Goal: Task Accomplishment & Management: Manage account settings

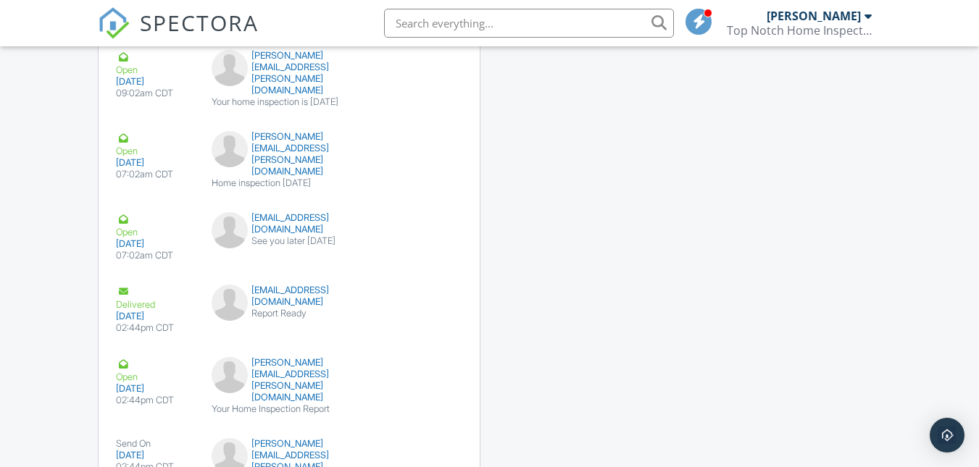
scroll to position [2340, 0]
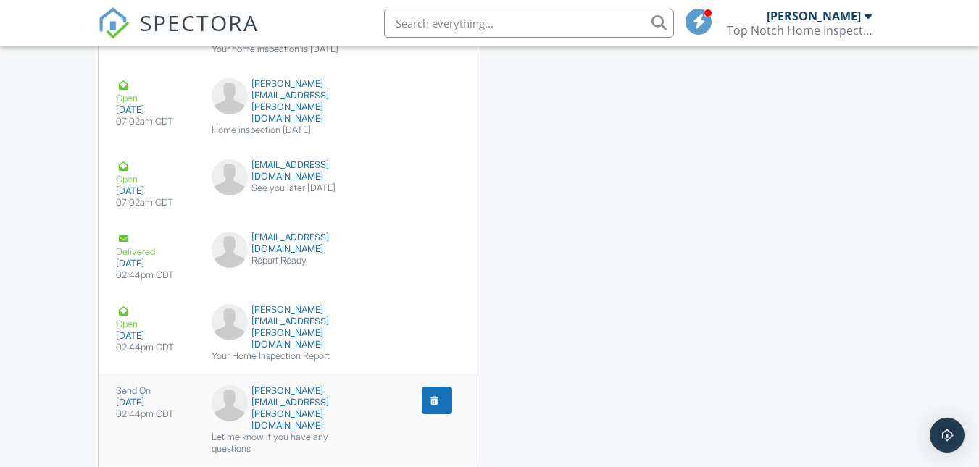
click at [274, 386] on div "audrey.ellzey@gmail.com" at bounding box center [290, 409] width 156 height 46
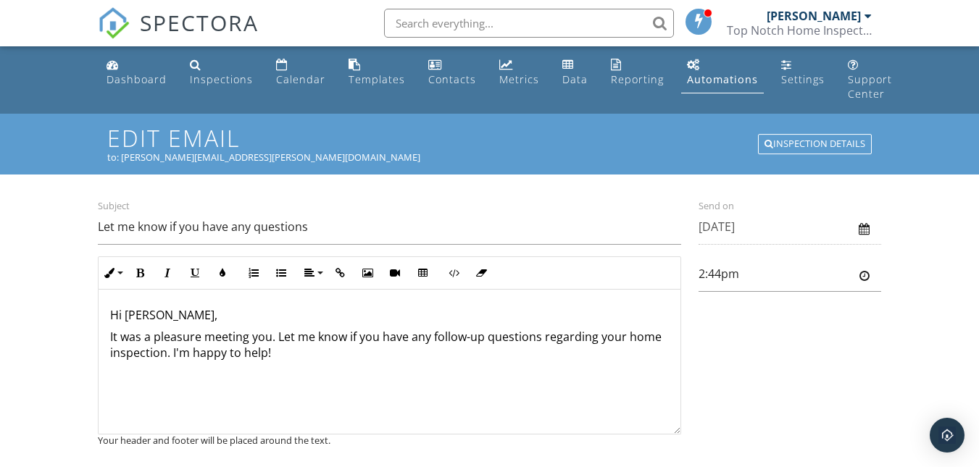
click at [271, 338] on p "It was a pleasure meeting you. Let me know if you have any follow-up questions …" at bounding box center [389, 345] width 559 height 33
click at [235, 352] on p "It was a pleasure meeting you [DATE]. Let me know if you have any follow-up que…" at bounding box center [389, 345] width 559 height 33
click at [391, 363] on div "Hi [PERSON_NAME], It was a pleasure meeting you [DATE]. Let me know if you have…" at bounding box center [390, 362] width 582 height 145
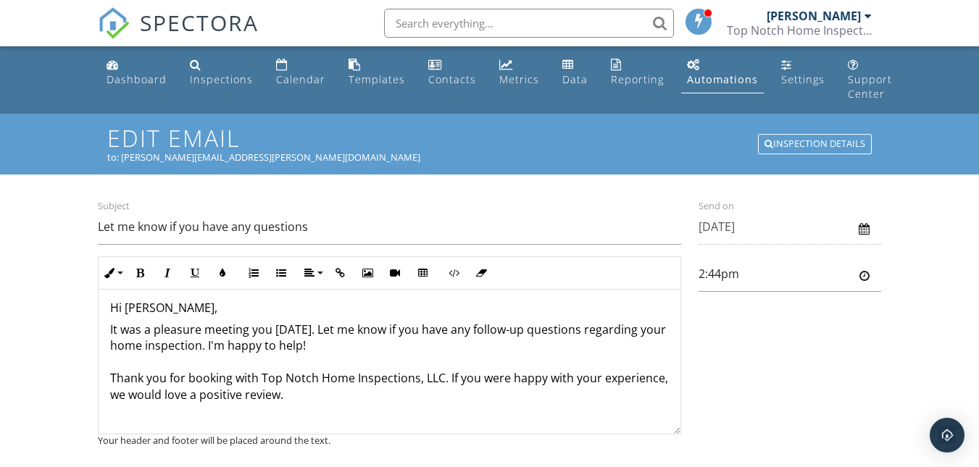
scroll to position [26, 0]
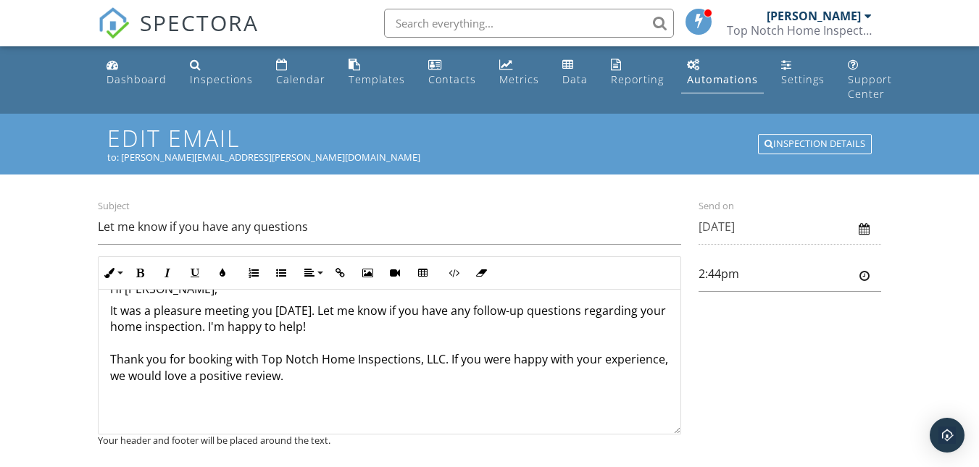
click at [391, 363] on p "It was a pleasure meeting you [DATE]. Let me know if you have any follow-up que…" at bounding box center [389, 360] width 559 height 114
click at [379, 370] on p "It was a pleasure meeting you [DATE]. Let me know if you have any follow-up que…" at bounding box center [389, 360] width 559 height 114
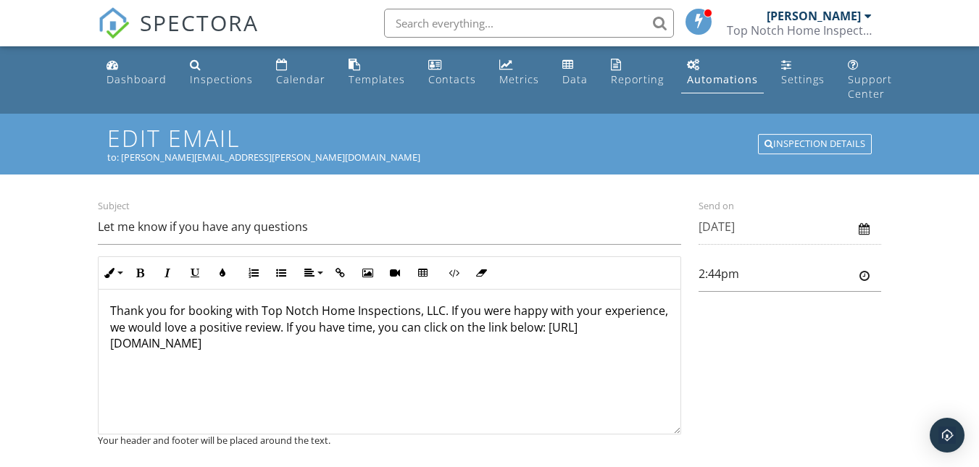
scroll to position [93, 0]
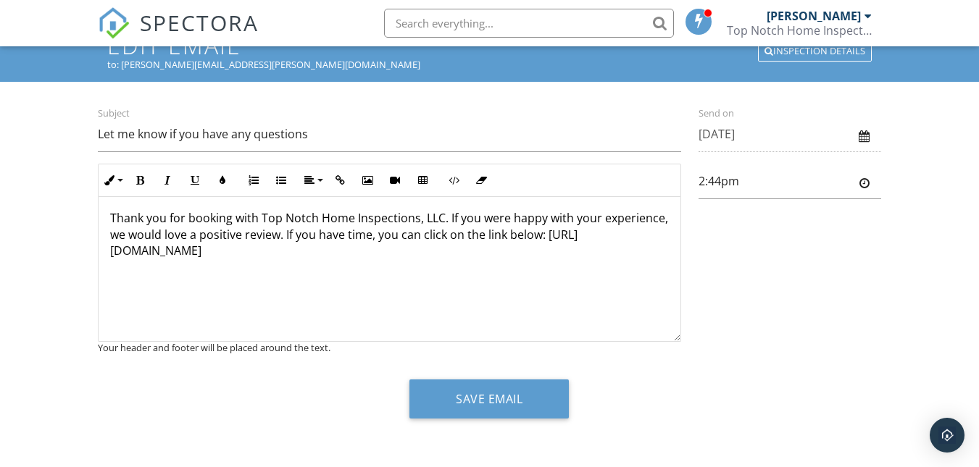
click at [107, 249] on div "Hi [PERSON_NAME], It was a pleasure meeting you [DATE]. Let me know if you have…" at bounding box center [390, 231] width 582 height 219
click at [384, 272] on p "[URL][DOMAIN_NAME]" at bounding box center [389, 289] width 559 height 81
click at [446, 215] on p "It was a pleasure meeting you [DATE]. Let me know if you have any follow-up que…" at bounding box center [389, 202] width 559 height 81
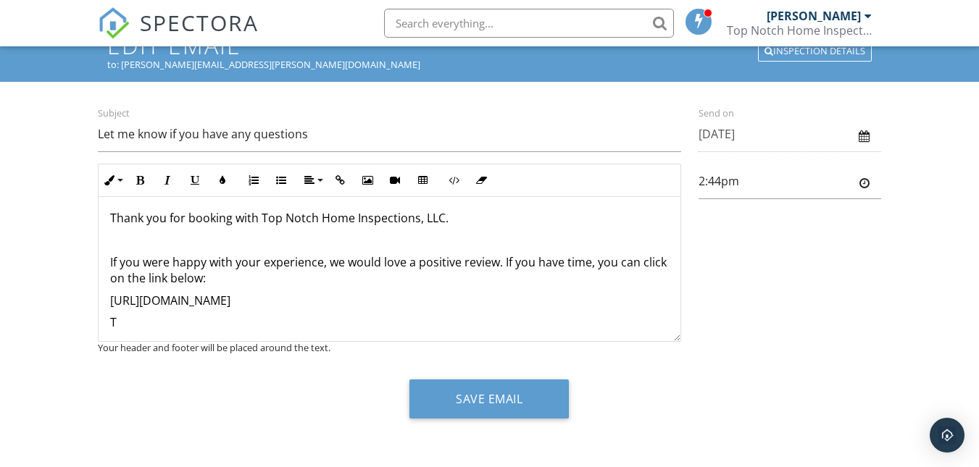
click at [136, 318] on p "T" at bounding box center [389, 347] width 559 height 65
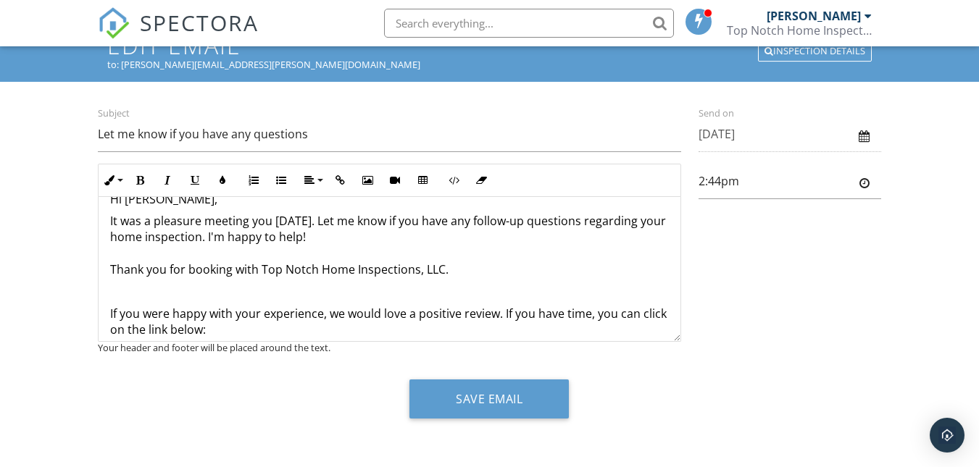
scroll to position [0, 0]
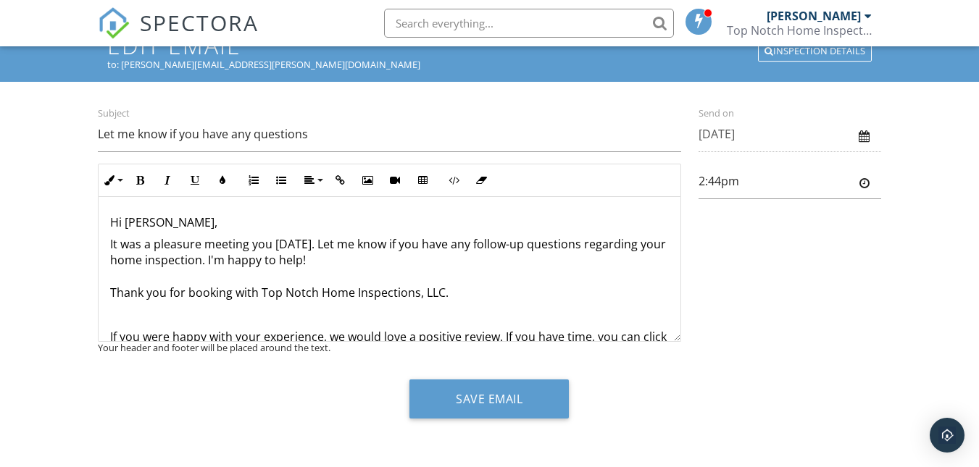
click at [257, 294] on p "It was a pleasure meeting you [DATE]. Let me know if you have any follow-up que…" at bounding box center [389, 268] width 559 height 65
click at [414, 291] on p "It was a pleasure meeting you [DATE]. Let me know if you have any follow-up que…" at bounding box center [389, 268] width 559 height 65
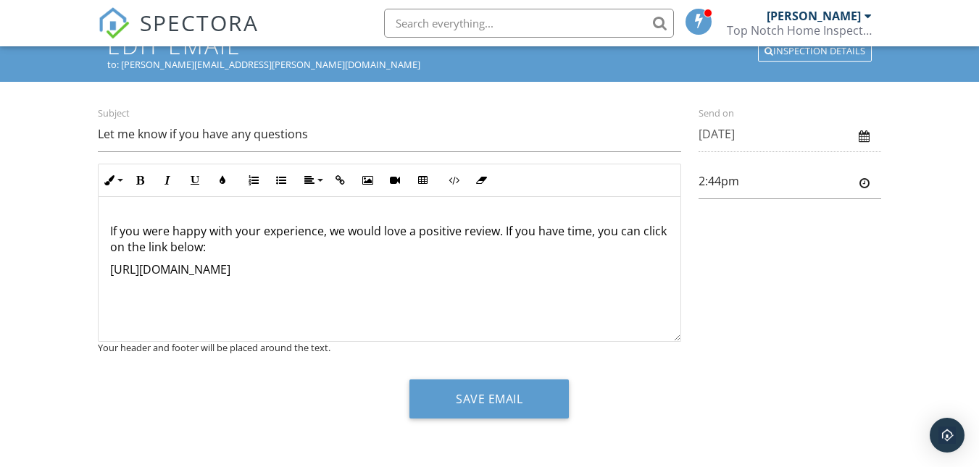
scroll to position [108, 0]
click at [563, 228] on p "If you were happy with your experience, we would love a positive review. If you…" at bounding box center [389, 237] width 559 height 33
click at [213, 245] on p "If you were happy with your experience, we would love a positive review. If you…" at bounding box center [389, 237] width 559 height 33
click at [415, 265] on p "[URL][DOMAIN_NAME]" at bounding box center [389, 291] width 559 height 65
click at [433, 291] on p "[URL][DOMAIN_NAME]" at bounding box center [389, 291] width 559 height 65
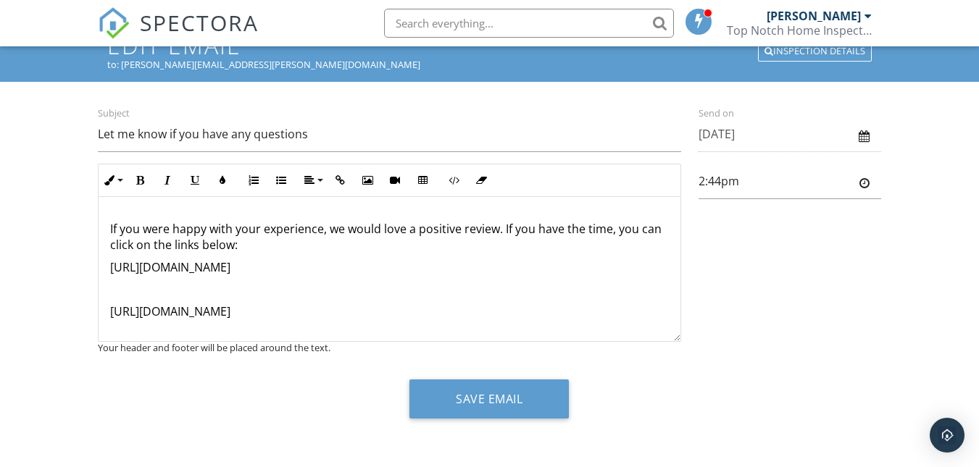
scroll to position [136, 0]
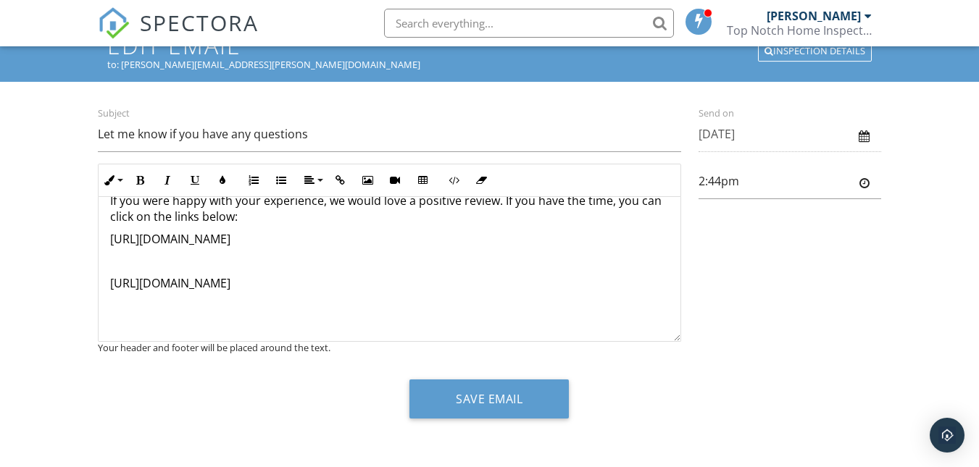
click at [288, 222] on p "If you were happy with your experience, we would love a positive review. If you…" at bounding box center [389, 209] width 559 height 33
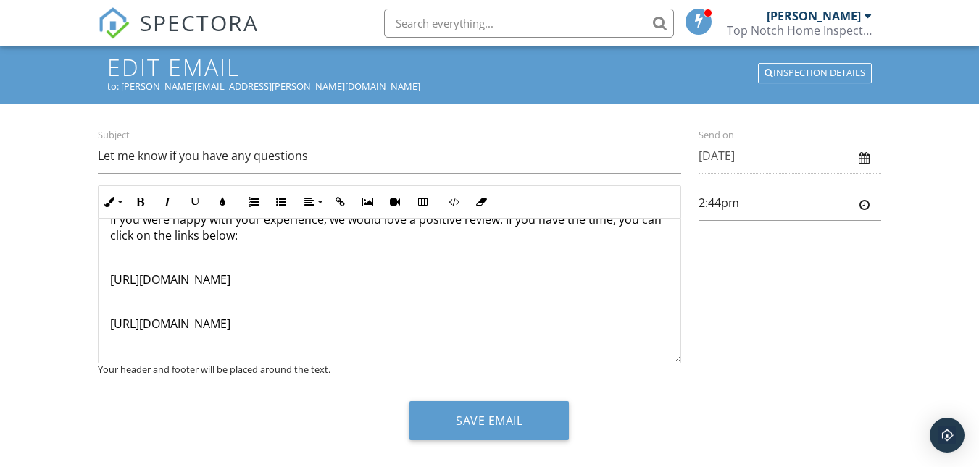
scroll to position [140, 0]
click at [114, 309] on p at bounding box center [389, 302] width 559 height 16
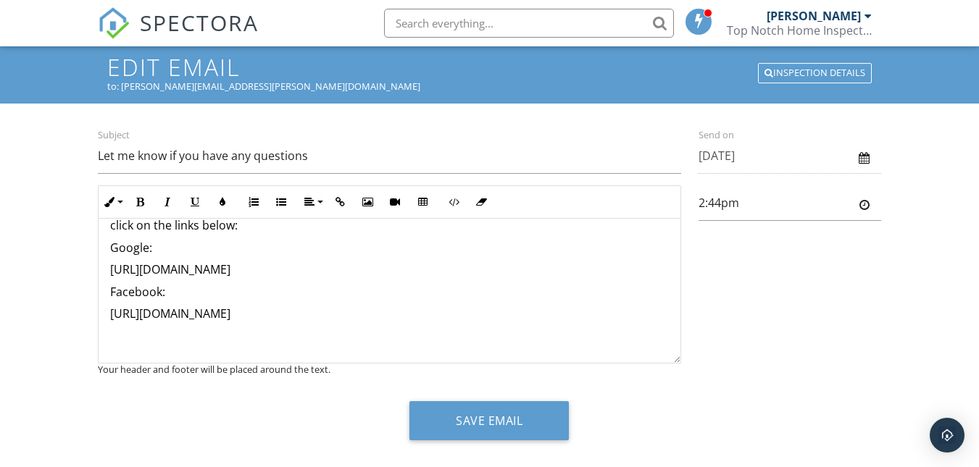
scroll to position [158, 0]
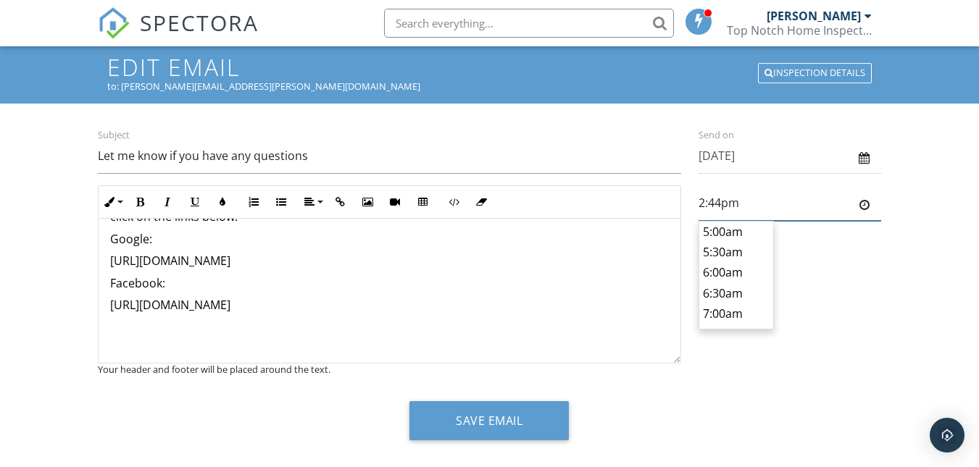
click at [720, 199] on input "2:44pm" at bounding box center [790, 204] width 183 height 36
type input "2:30pm"
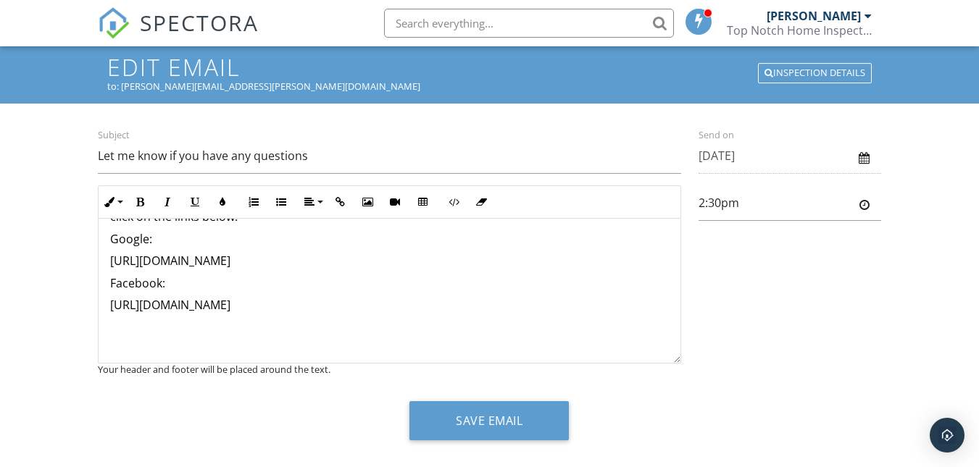
click at [722, 246] on body "SPECTORA [PERSON_NAME] Top Notch Home Inspections LLC Role: Inspector Dashboard…" at bounding box center [489, 209] width 979 height 560
click at [757, 249] on div "Subject Let me know if you have any questions Inline Style XLarge Large Normal …" at bounding box center [489, 251] width 801 height 249
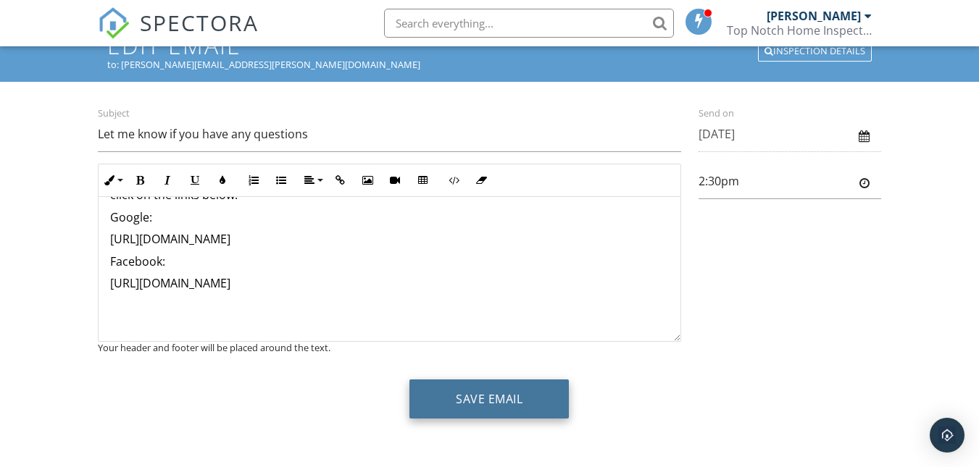
click at [459, 394] on button "Save Email" at bounding box center [488, 399] width 159 height 39
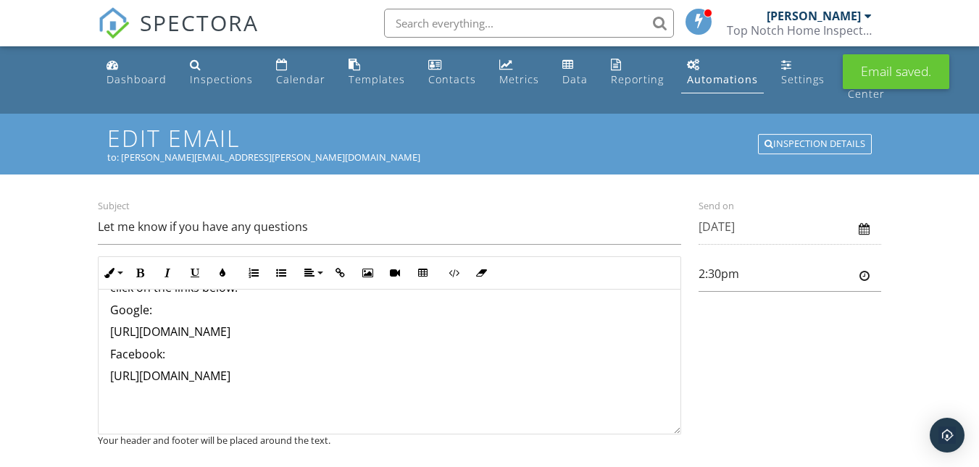
scroll to position [93, 0]
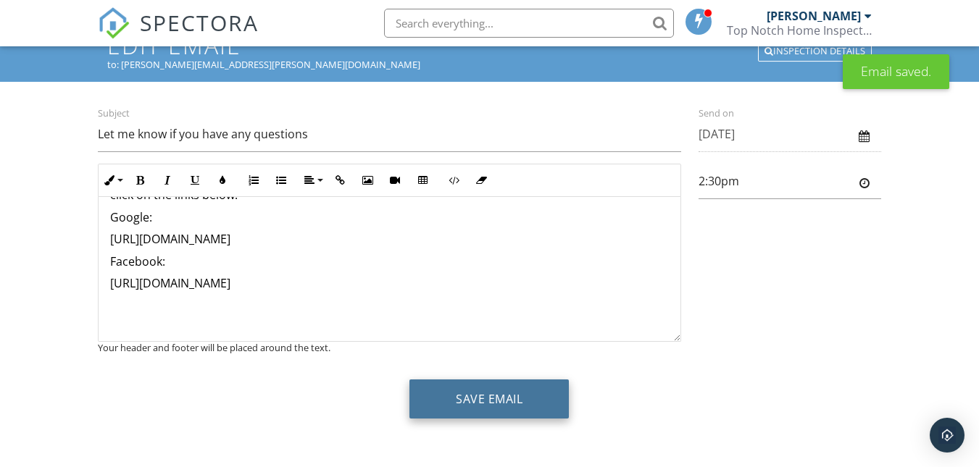
click at [467, 411] on button "Save Email" at bounding box center [488, 399] width 159 height 39
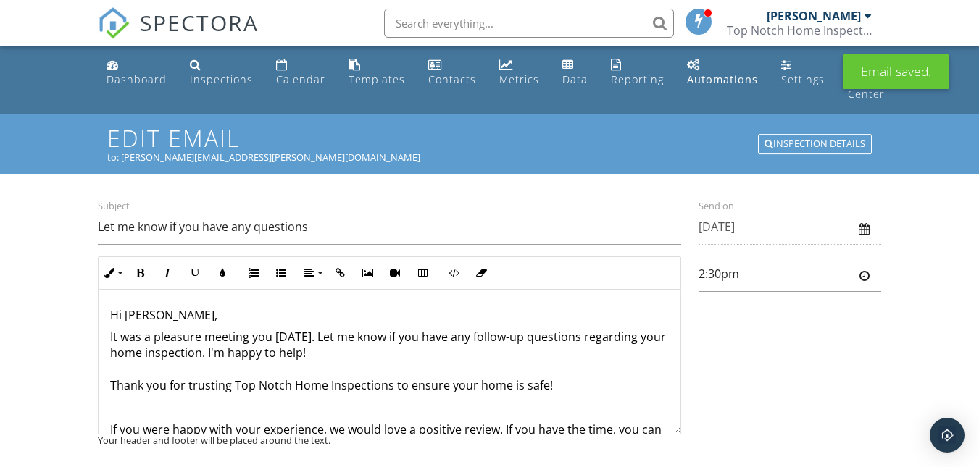
click at [697, 20] on span at bounding box center [699, 21] width 14 height 12
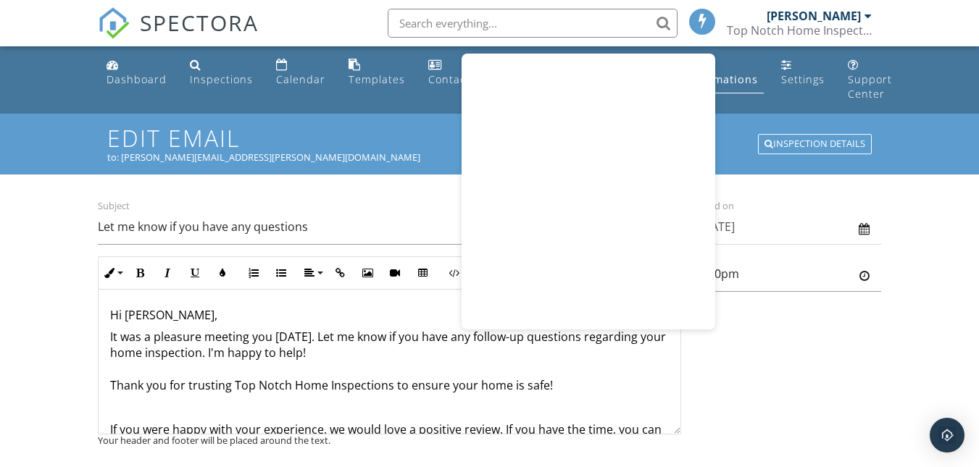
click at [697, 20] on span at bounding box center [703, 21] width 14 height 12
